Goal: Check status: Check status

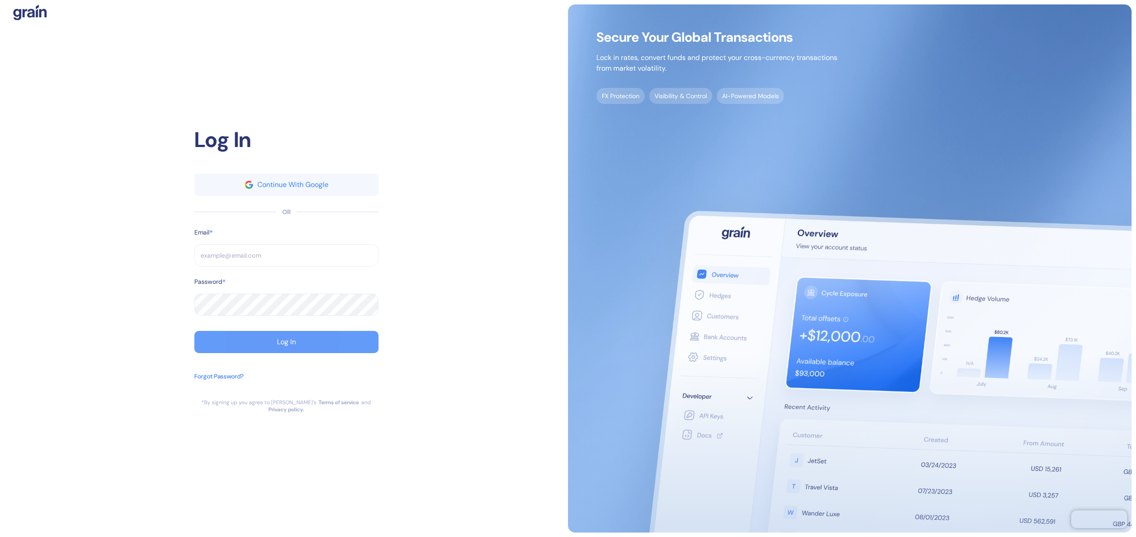
type input "[EMAIL_ADDRESS][DOMAIN_NAME]"
click at [281, 345] on div "Log In" at bounding box center [286, 341] width 19 height 7
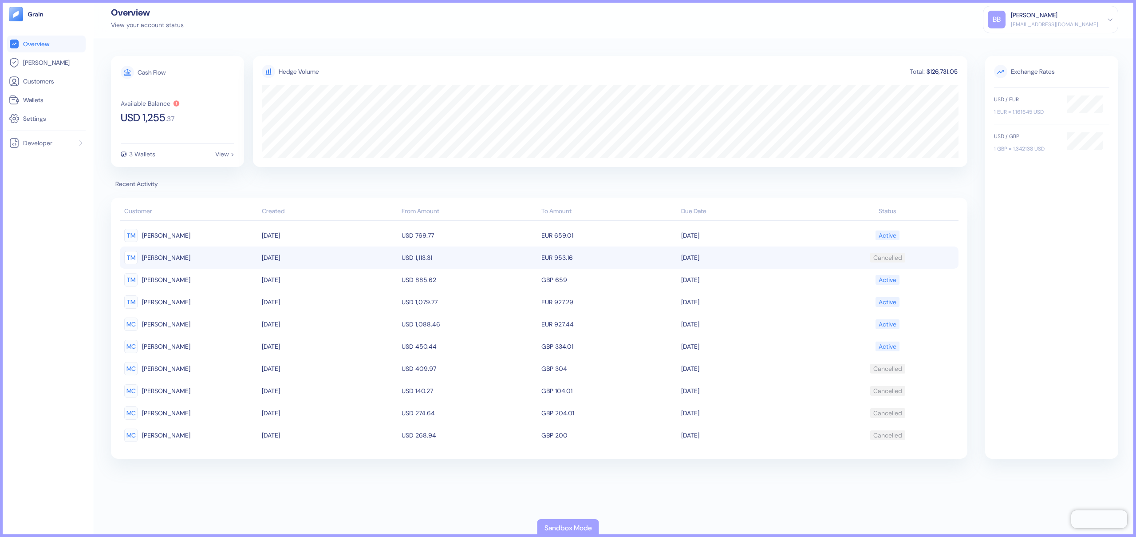
click at [716, 256] on td "[DATE]" at bounding box center [749, 257] width 140 height 22
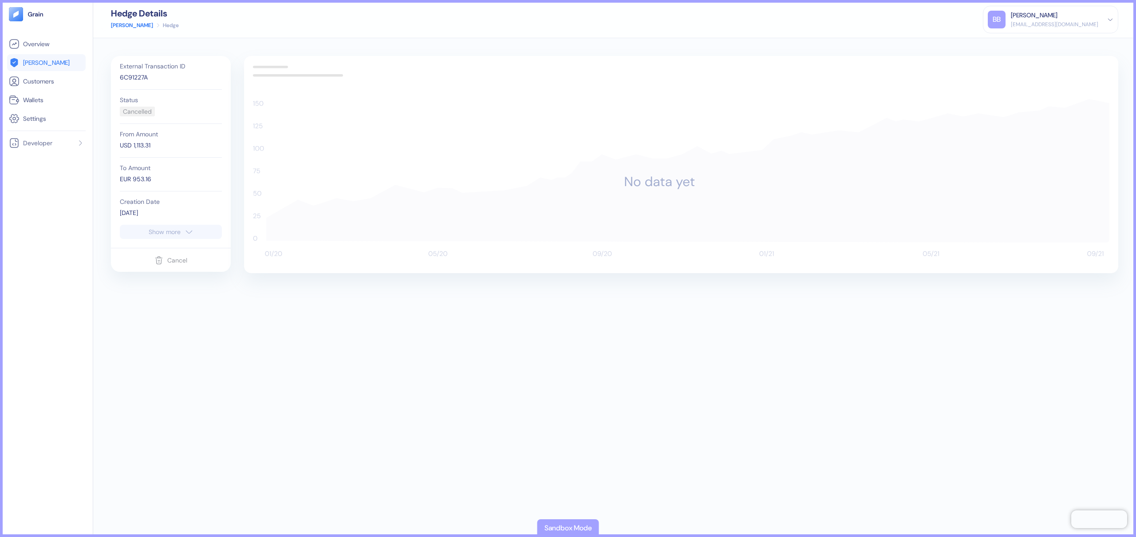
click at [186, 233] on icon "button" at bounding box center [189, 231] width 9 height 11
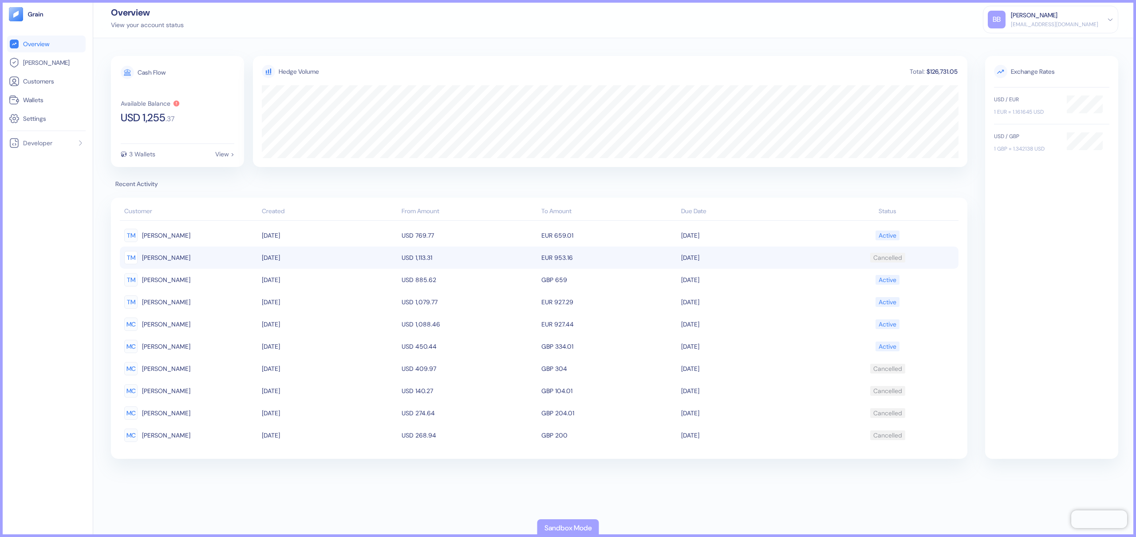
click at [773, 255] on td "09/26/2025" at bounding box center [749, 257] width 140 height 22
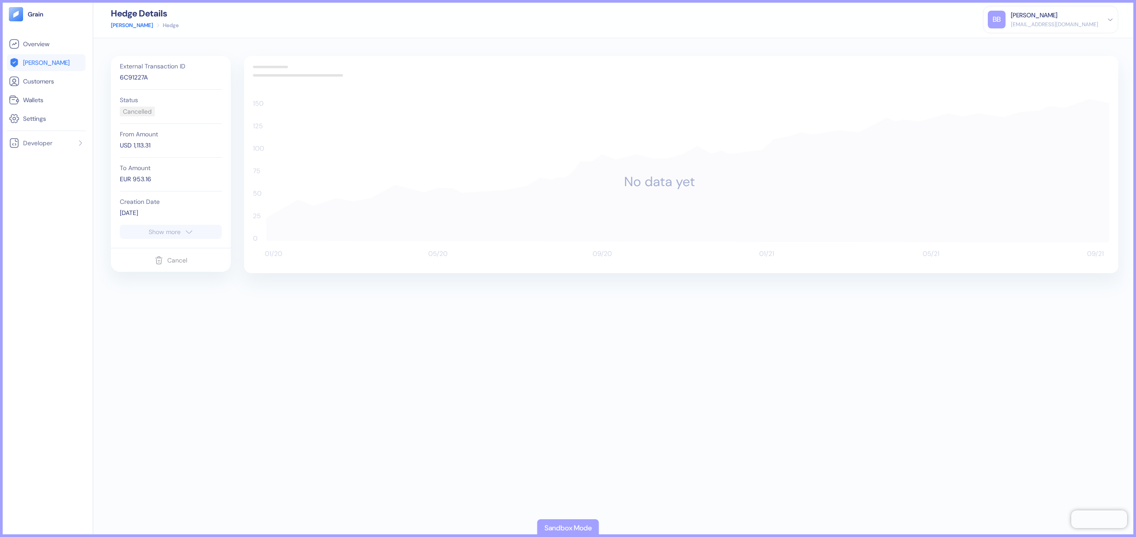
click at [182, 239] on div "External Transaction ID 6C91227A Status Cancelled From Amount USD 1,113.31 To A…" at bounding box center [171, 152] width 120 height 192
click at [183, 226] on button "Show more" at bounding box center [171, 232] width 102 height 14
click at [400, 371] on div "External Transaction ID 6C91227A Status Cancelled From Amount USD 1,113.31 To A…" at bounding box center [615, 287] width 1008 height 463
